Goal: Task Accomplishment & Management: Complete application form

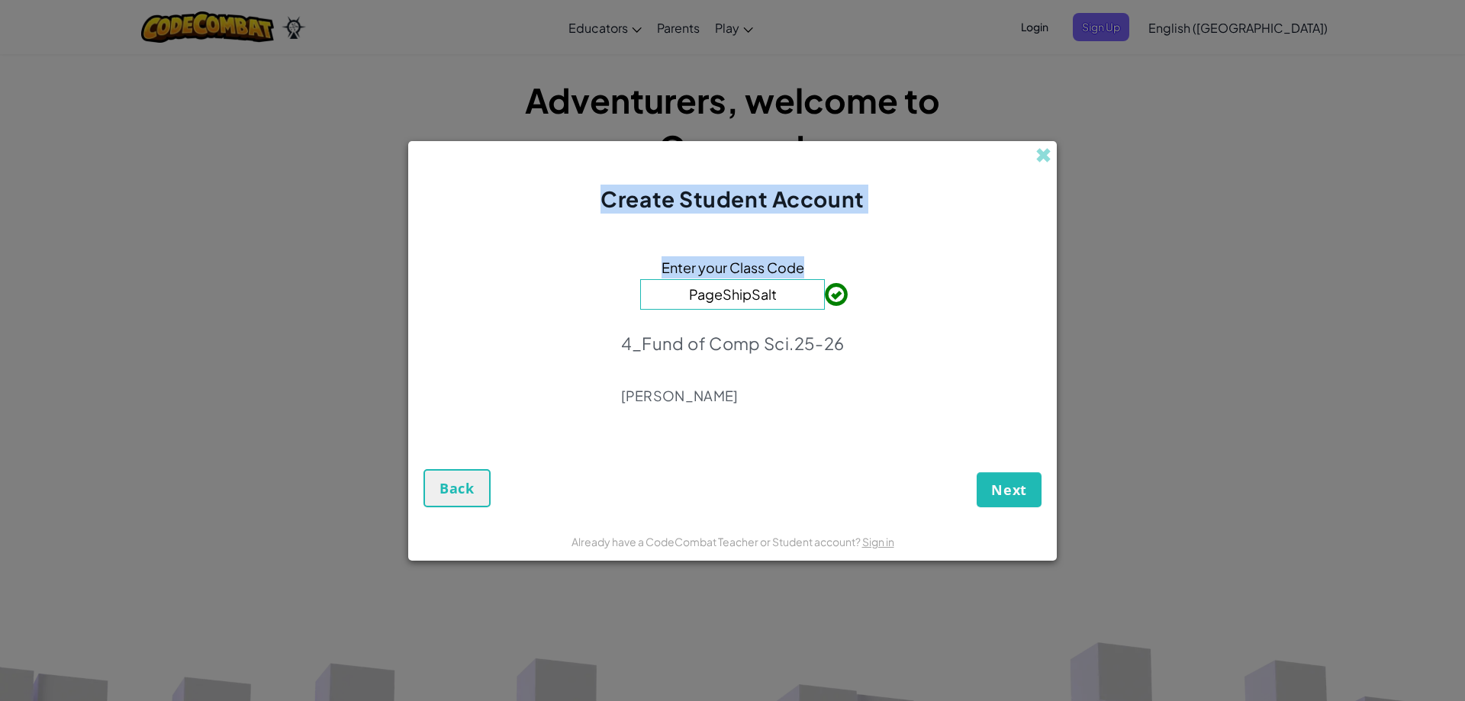
click at [901, 227] on form "Enter your Class Code PageShipSalt 4_Fund of Comp Sci.25-26 [PERSON_NAME] Next …" at bounding box center [732, 368] width 649 height 308
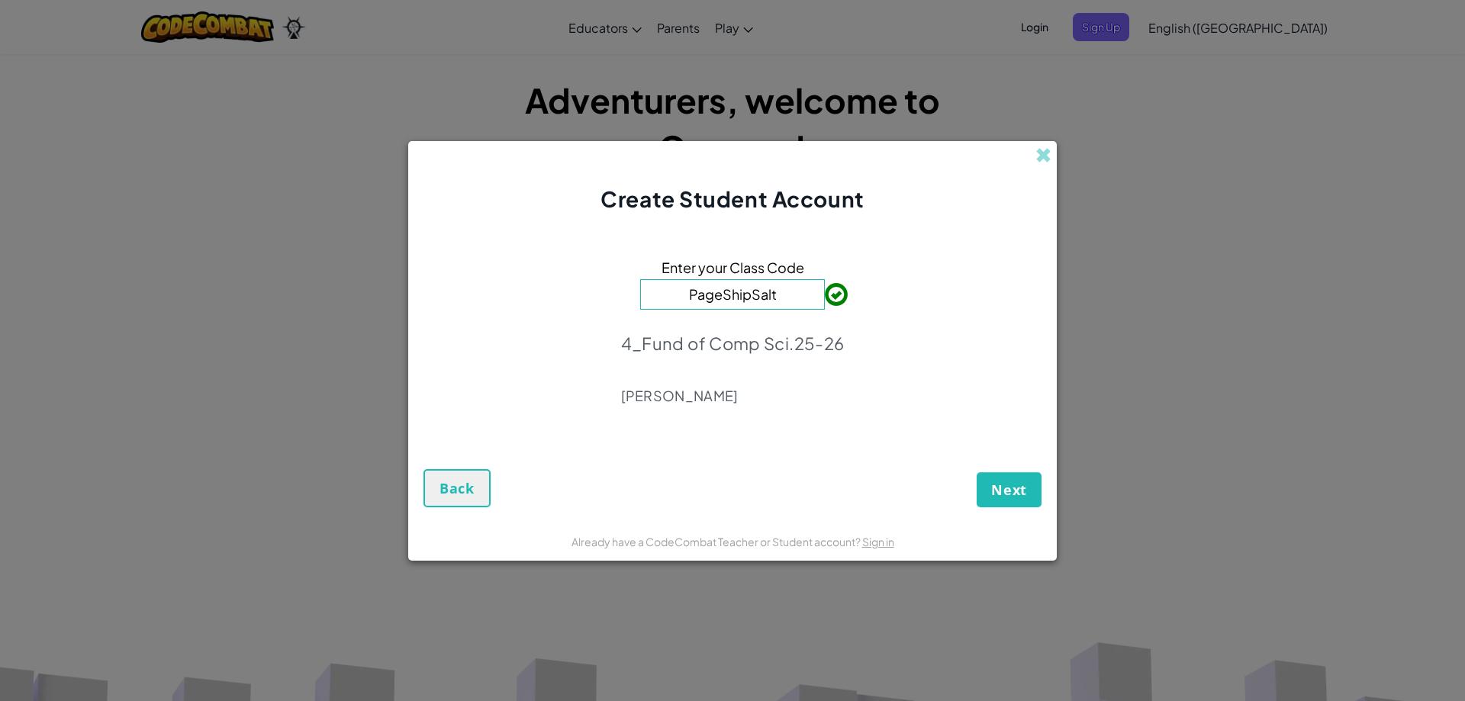
click at [759, 290] on input "PageShipSalt" at bounding box center [732, 294] width 185 height 31
click at [777, 289] on input "PageShipSalt" at bounding box center [732, 294] width 185 height 31
click at [781, 297] on input "PageShipSalt" at bounding box center [732, 294] width 185 height 31
click at [982, 481] on button "Next" at bounding box center [1009, 489] width 65 height 35
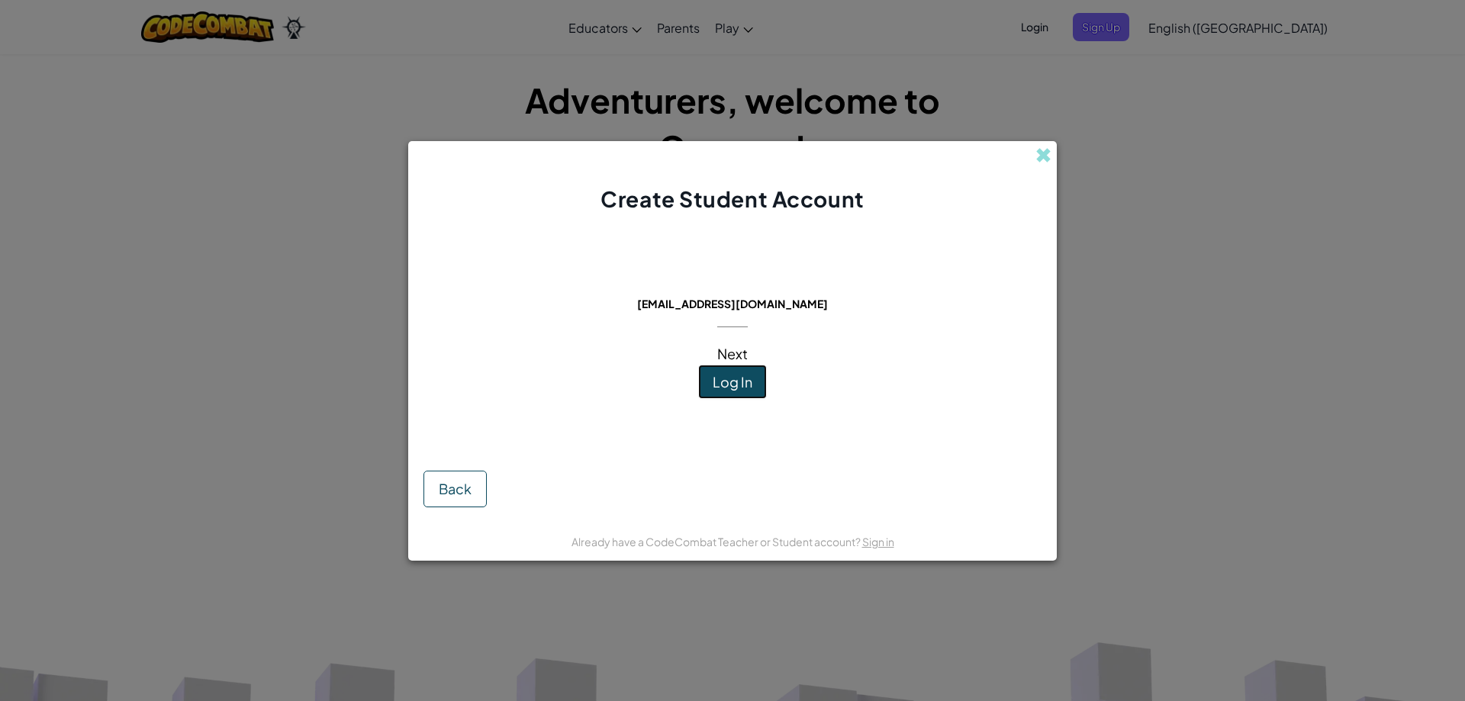
click at [730, 388] on span "Log In" at bounding box center [733, 382] width 40 height 18
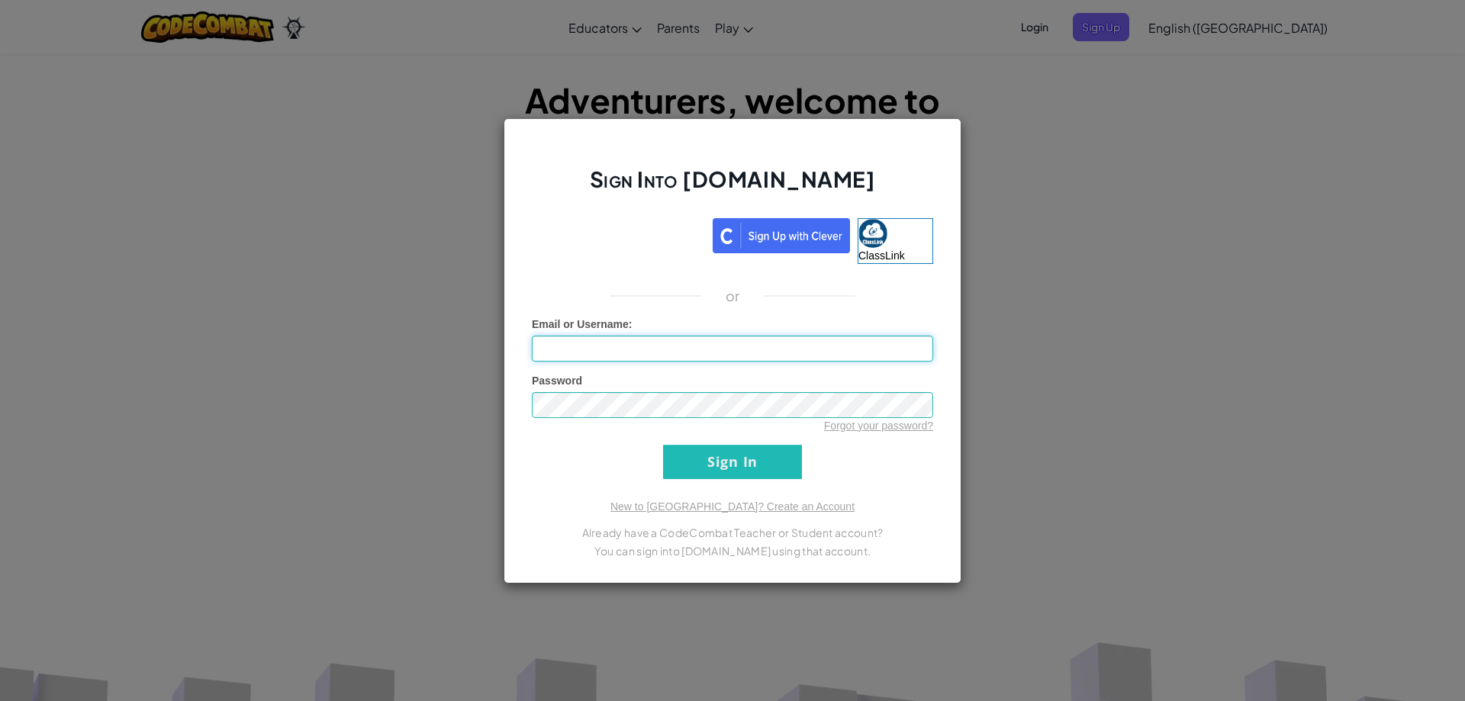
click at [743, 346] on input "Email or Username :" at bounding box center [732, 349] width 401 height 26
